Goal: Task Accomplishment & Management: Manage account settings

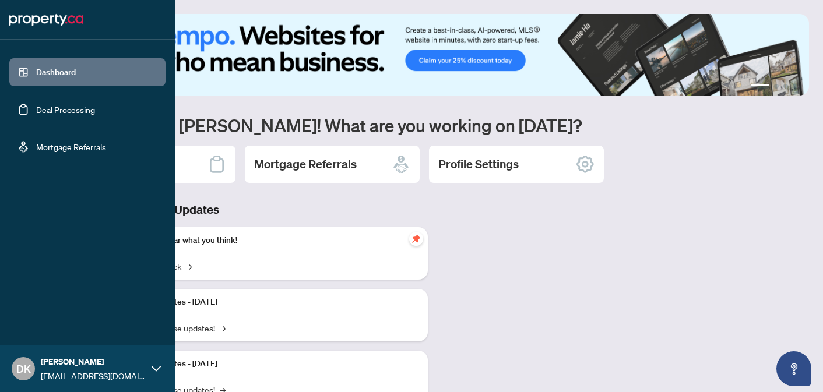
click at [63, 111] on link "Deal Processing" at bounding box center [65, 109] width 59 height 10
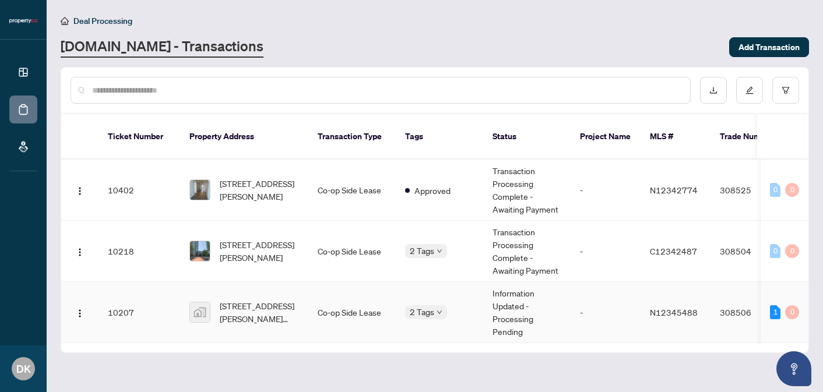
click at [654, 290] on td "N12345488" at bounding box center [675, 312] width 70 height 61
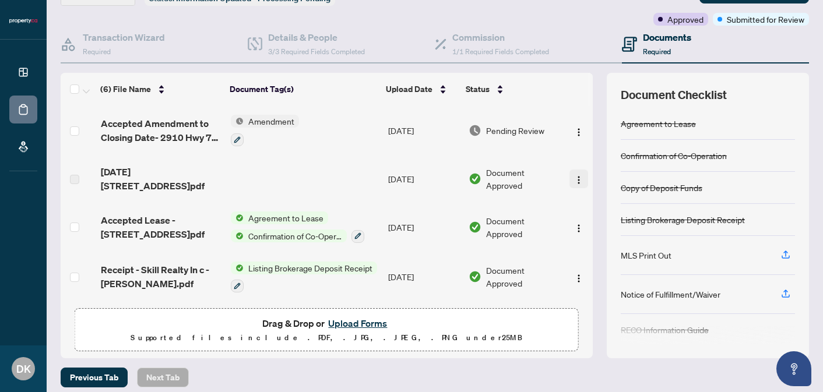
click at [574, 176] on img "button" at bounding box center [578, 179] width 9 height 9
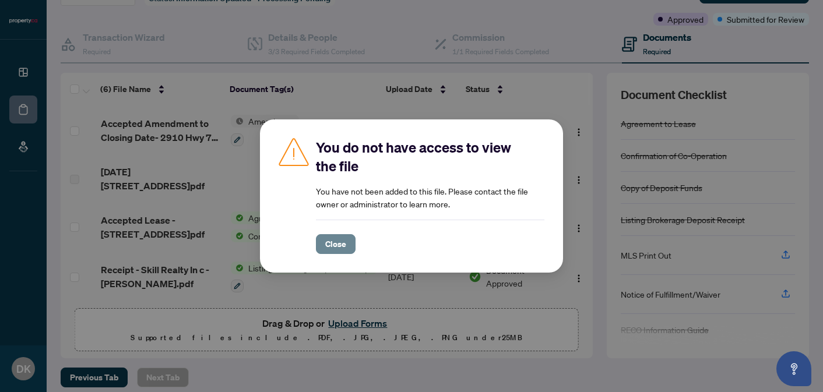
click at [337, 244] on span "Close" at bounding box center [335, 244] width 21 height 19
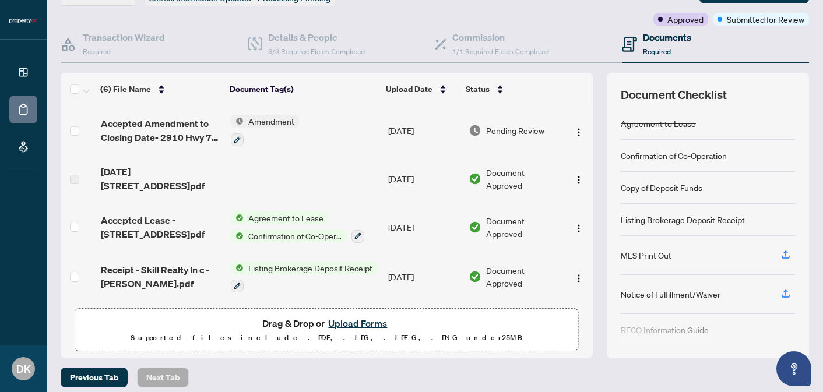
click at [128, 174] on span "[DATE][STREET_ADDRESS]pdf" at bounding box center [161, 179] width 121 height 28
click at [411, 181] on td "[DATE]" at bounding box center [423, 179] width 80 height 47
click at [574, 176] on img "button" at bounding box center [578, 179] width 9 height 9
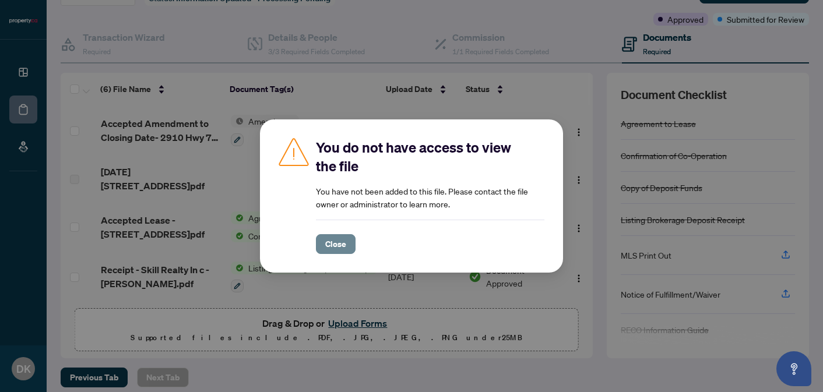
click at [346, 245] on button "Close" at bounding box center [336, 244] width 40 height 20
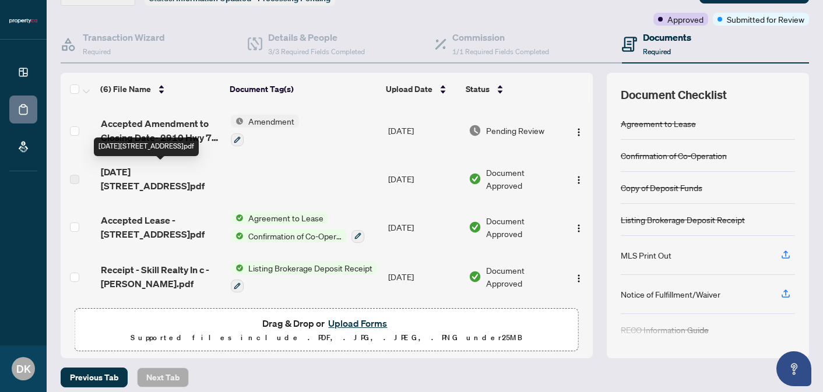
click at [153, 168] on span "[DATE][STREET_ADDRESS]pdf" at bounding box center [161, 179] width 121 height 28
click at [77, 181] on label at bounding box center [74, 179] width 9 height 13
click at [73, 178] on label at bounding box center [74, 179] width 9 height 13
click at [161, 178] on span "[DATE][STREET_ADDRESS]pdf" at bounding box center [161, 179] width 121 height 28
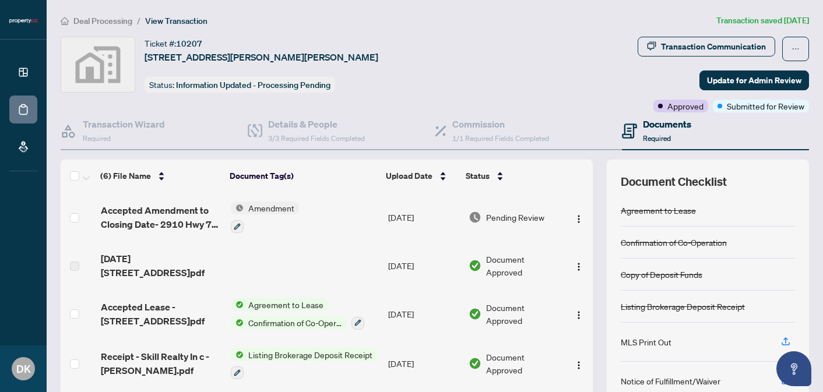
scroll to position [2, 0]
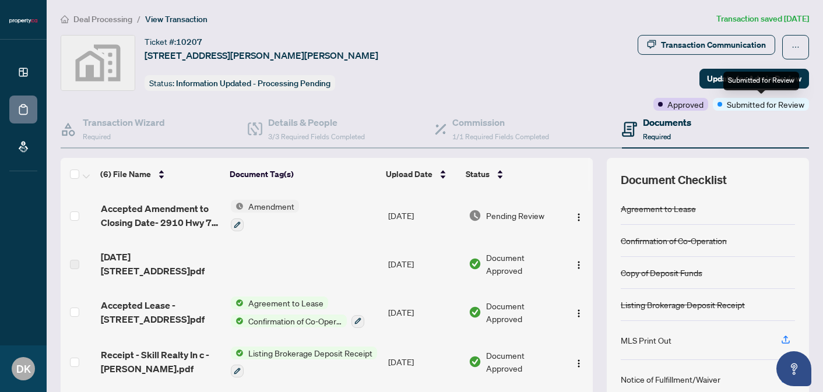
click at [696, 75] on div "Transaction Communication Update for Admin Review Approved Submitted for Review" at bounding box center [722, 73] width 171 height 76
click at [731, 76] on span "Update for Admin Review" at bounding box center [754, 78] width 94 height 19
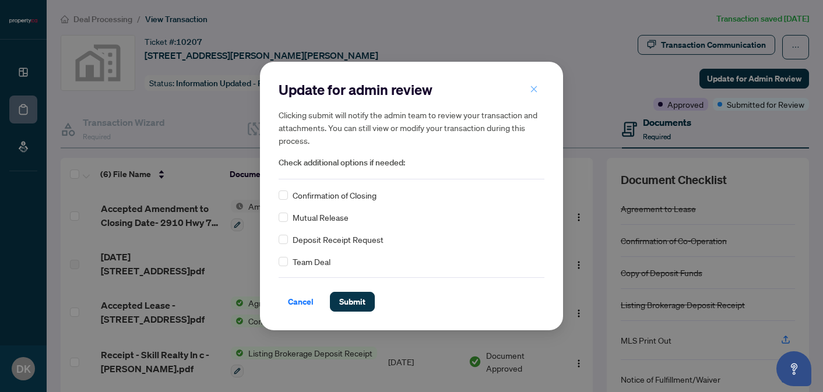
click at [528, 89] on button "button" at bounding box center [533, 89] width 23 height 20
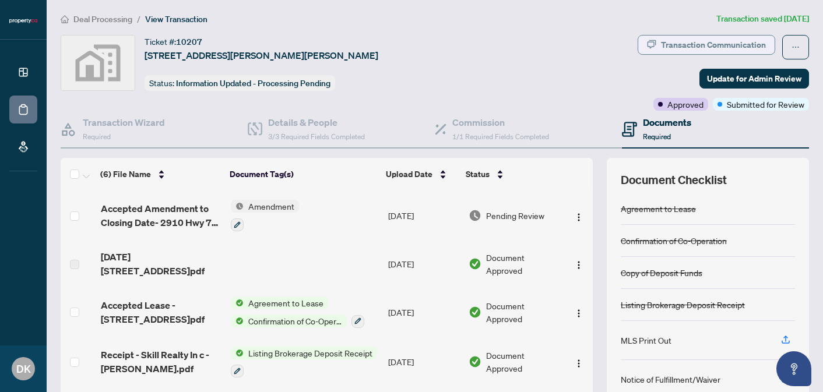
click at [703, 45] on div "Transaction Communication" at bounding box center [713, 45] width 105 height 19
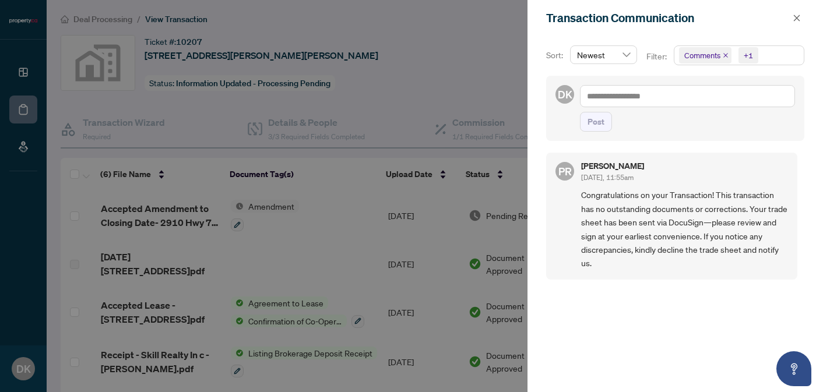
scroll to position [0, 0]
click at [800, 11] on button "button" at bounding box center [796, 18] width 15 height 14
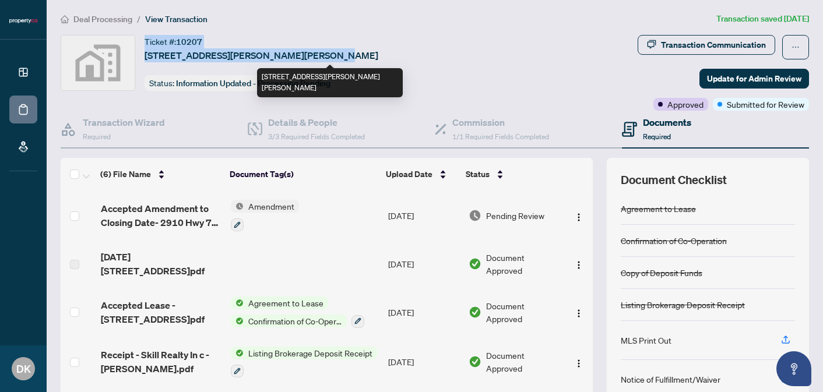
copy div "Ticket #: [STREET_ADDRESS][PERSON_NAME]"
copy div "Ticket #: 10207 [STREET_ADDRESS][PERSON_NAME][PERSON_NAME],"
drag, startPoint x: 145, startPoint y: 41, endPoint x: 481, endPoint y: 57, distance: 335.9
click at [378, 57] on div "Ticket #: 10207 [STREET_ADDRESS][PERSON_NAME][PERSON_NAME]" at bounding box center [261, 48] width 234 height 27
